Goal: Task Accomplishment & Management: Manage account settings

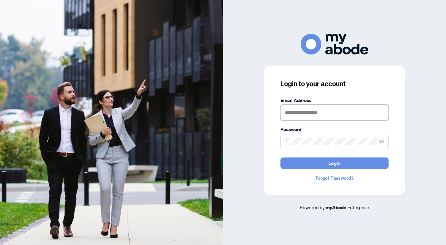
click at [298, 109] on input "text" at bounding box center [334, 113] width 108 height 16
type input "**********"
click at [280, 157] on button "Login" at bounding box center [334, 162] width 108 height 11
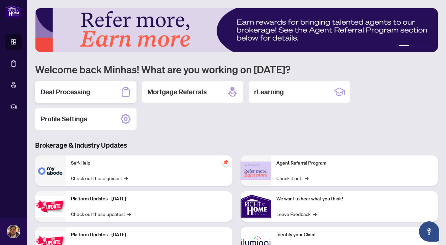
click at [89, 97] on div "Deal Processing" at bounding box center [85, 92] width 101 height 22
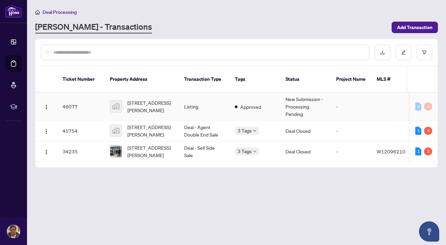
click at [209, 102] on td "Listing" at bounding box center [204, 107] width 51 height 28
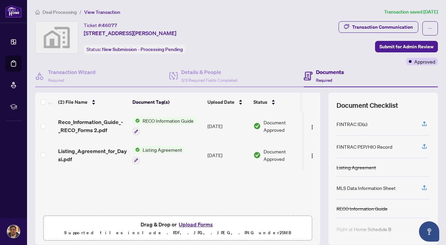
scroll to position [2, 0]
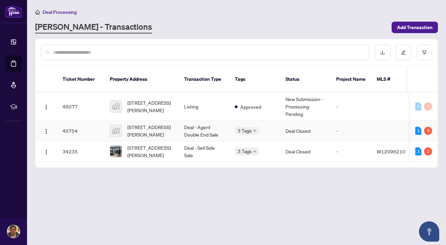
click at [153, 126] on span "[STREET_ADDRESS][PERSON_NAME]" at bounding box center [150, 130] width 46 height 15
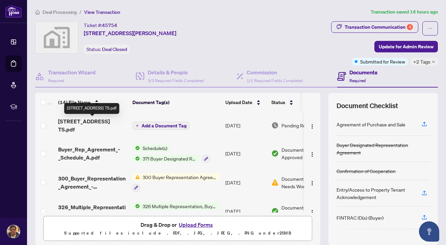
click at [113, 124] on span "[STREET_ADDRESS] TS.pdf" at bounding box center [92, 125] width 69 height 16
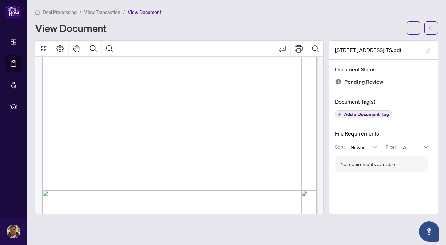
scroll to position [133, 0]
click at [411, 31] on span "button" at bounding box center [413, 28] width 5 height 11
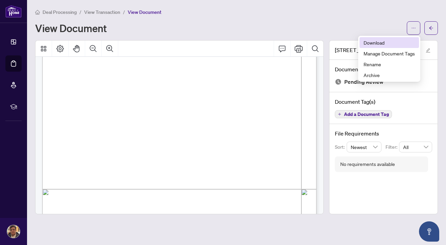
click at [399, 44] on span "Download" at bounding box center [388, 42] width 51 height 7
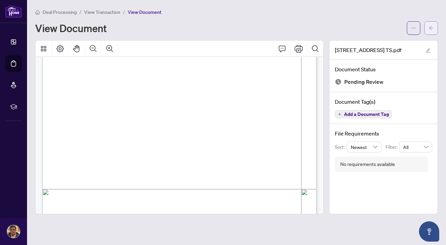
click at [429, 27] on icon "arrow-left" at bounding box center [431, 28] width 5 height 5
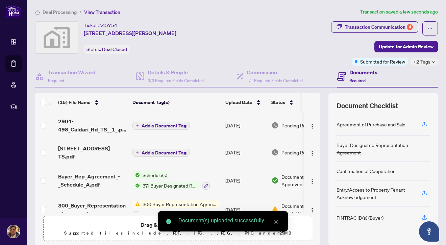
click at [96, 130] on span "2904-498_Caldari_Rd_TS__1_.pdf" at bounding box center [92, 125] width 69 height 16
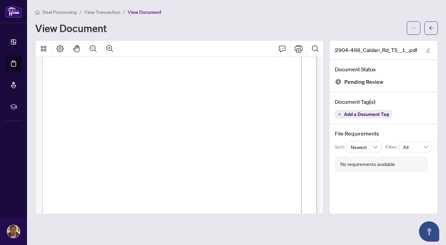
scroll to position [211, 0]
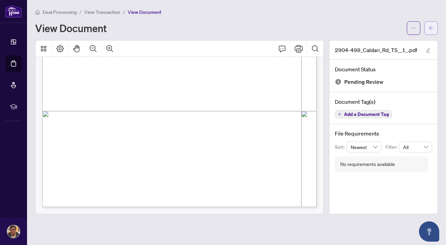
click at [431, 29] on icon "arrow-left" at bounding box center [431, 28] width 5 height 5
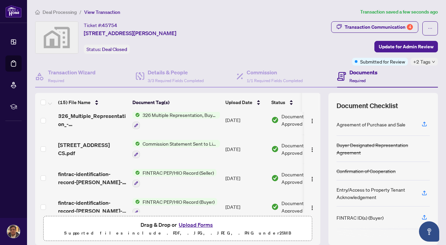
scroll to position [125, 0]
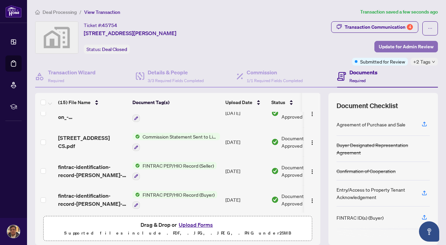
click at [402, 47] on span "Update for Admin Review" at bounding box center [406, 46] width 55 height 11
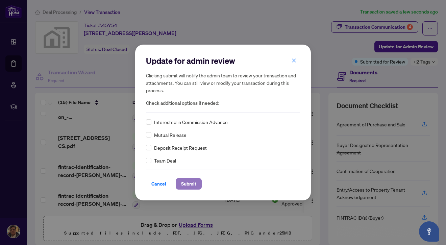
click at [180, 185] on button "Submit" at bounding box center [189, 183] width 26 height 11
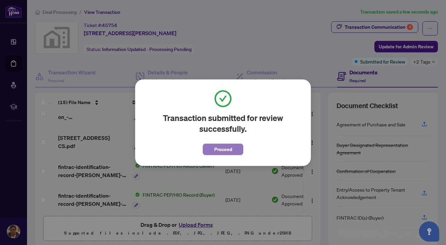
click at [214, 150] on span "Proceed" at bounding box center [223, 149] width 18 height 11
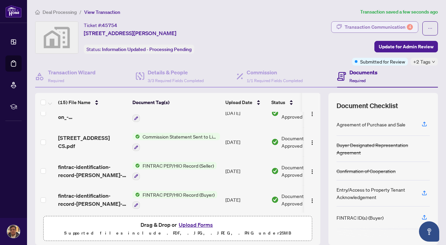
click at [374, 29] on div "Transaction Communication 4" at bounding box center [378, 27] width 68 height 11
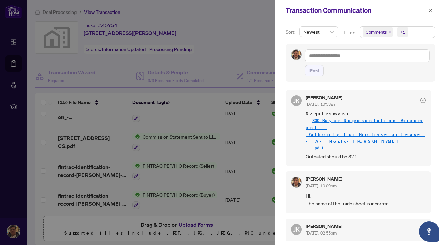
click at [154, 134] on div at bounding box center [223, 122] width 446 height 245
click at [432, 7] on span "button" at bounding box center [430, 10] width 5 height 11
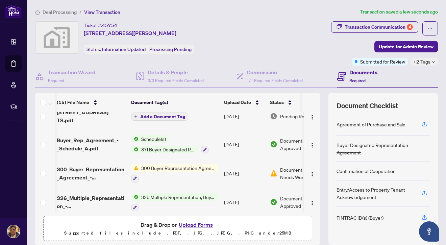
scroll to position [36, 1]
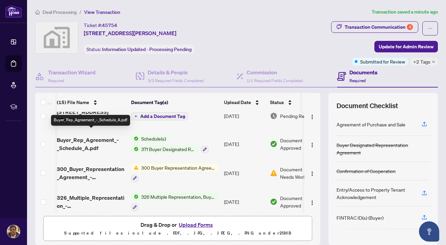
click at [94, 139] on span "Buyer_Rep_Agreement_-_Schedule_A.pdf" at bounding box center [91, 144] width 69 height 16
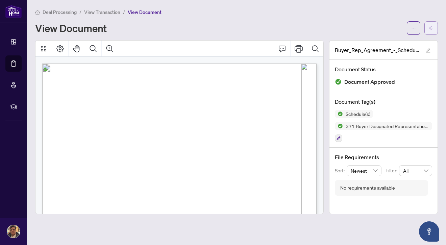
click at [431, 32] on span "button" at bounding box center [431, 28] width 5 height 11
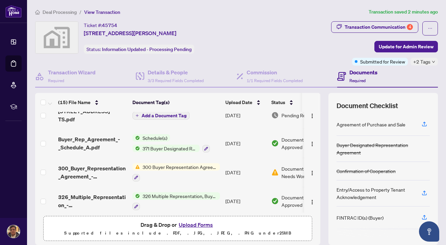
scroll to position [39, 0]
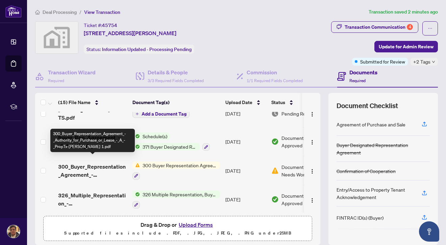
click at [105, 164] on span "300_Buyer_Representation_Agreement_-_Authority_for_Purchase_or_Lease_-_A_-_Prop…" at bounding box center [92, 170] width 69 height 16
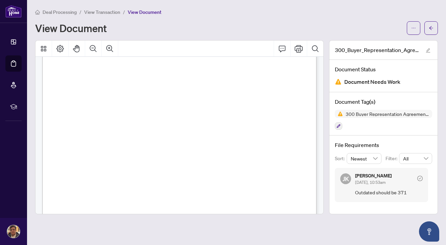
scroll to position [929, 0]
click at [428, 30] on button "button" at bounding box center [431, 28] width 14 height 14
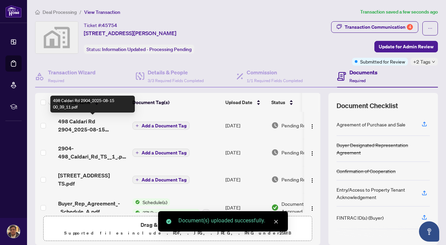
click at [102, 125] on span "498 Caldari Rd 2904_2025-08-15 00_39_11.pdf" at bounding box center [92, 125] width 69 height 16
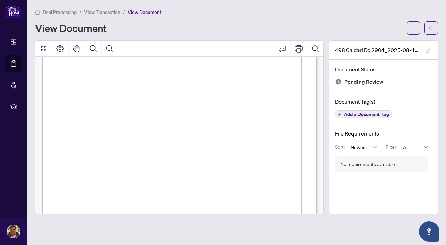
scroll to position [765, 0]
click at [427, 32] on button "button" at bounding box center [431, 28] width 14 height 14
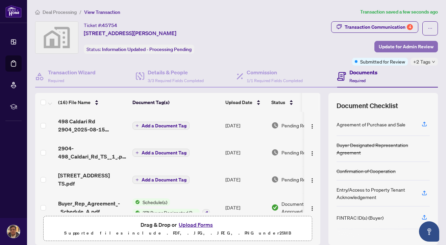
click at [393, 46] on span "Update for Admin Review" at bounding box center [406, 46] width 55 height 11
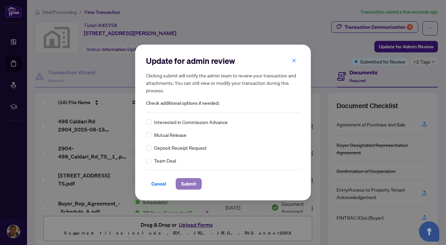
click at [192, 184] on span "Submit" at bounding box center [188, 183] width 15 height 11
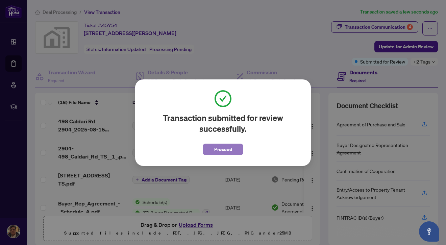
click at [211, 152] on button "Proceed" at bounding box center [223, 149] width 41 height 11
